Goal: Information Seeking & Learning: Find specific fact

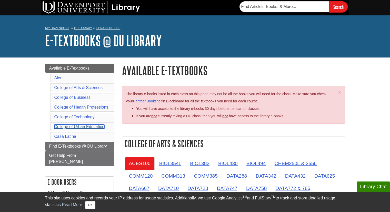
drag, startPoint x: 394, startPoint y: 30, endPoint x: 82, endPoint y: 126, distance: 326.2
click at [82, 126] on link "College of Urban Education" at bounding box center [79, 126] width 50 height 4
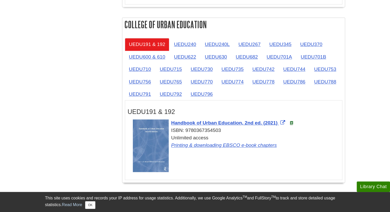
scroll to position [835, 0]
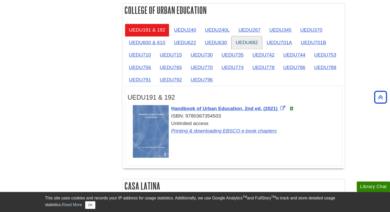
click at [245, 40] on link "UEDU682" at bounding box center [247, 42] width 30 height 13
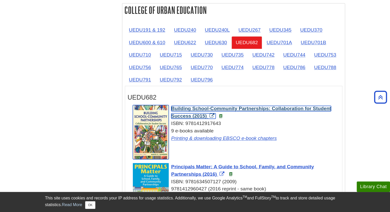
click at [274, 106] on span "Building School-Community Partnerships: Collaboration for Student Success (2015)" at bounding box center [251, 112] width 160 height 13
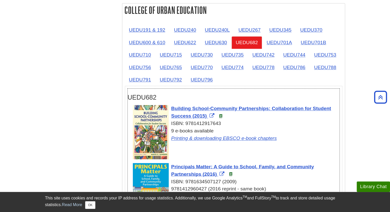
drag, startPoint x: 185, startPoint y: 121, endPoint x: 224, endPoint y: 120, distance: 38.2
click at [224, 120] on div "ISBN: 9781412917643" at bounding box center [236, 123] width 207 height 7
copy div "9781412917643"
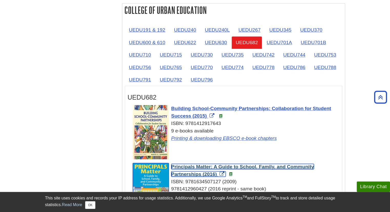
click at [266, 164] on span "Principals Matter: A Guide to School, Family, and Community Partnerships (2016)" at bounding box center [242, 170] width 143 height 13
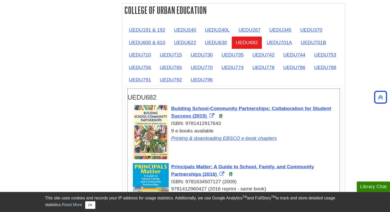
click at [287, 127] on div "9 e-books available Printing & downloading EBSCO e-book chapters" at bounding box center [236, 134] width 207 height 15
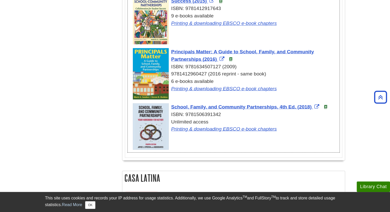
scroll to position [954, 0]
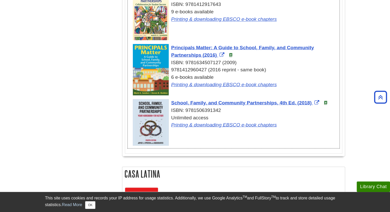
drag, startPoint x: 186, startPoint y: 58, endPoint x: 222, endPoint y: 60, distance: 35.7
click at [222, 60] on div "ISBN: 9781634507127 [PHONE_NUMBER] (2016 reprint - same book)" at bounding box center [236, 66] width 207 height 15
copy div "9781634507127"
drag, startPoint x: 184, startPoint y: 105, endPoint x: 223, endPoint y: 107, distance: 39.0
click at [223, 107] on div "ISBN: 9781506391342" at bounding box center [236, 109] width 207 height 7
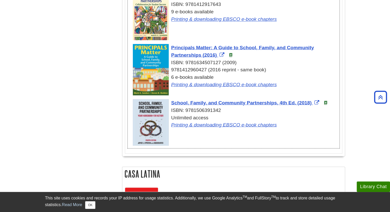
copy div "9781506391342"
